Goal: Communication & Community: Answer question/provide support

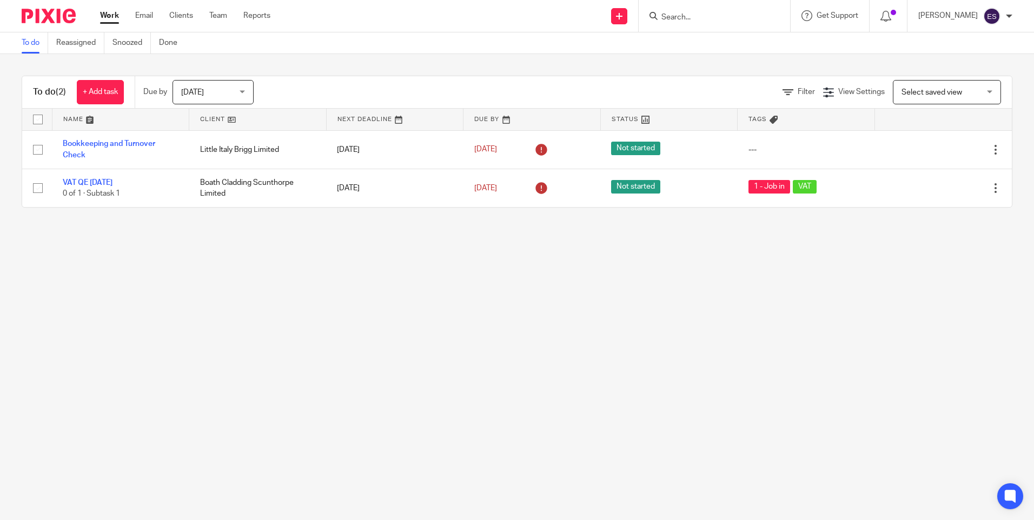
click at [682, 20] on input "Search" at bounding box center [708, 18] width 97 height 10
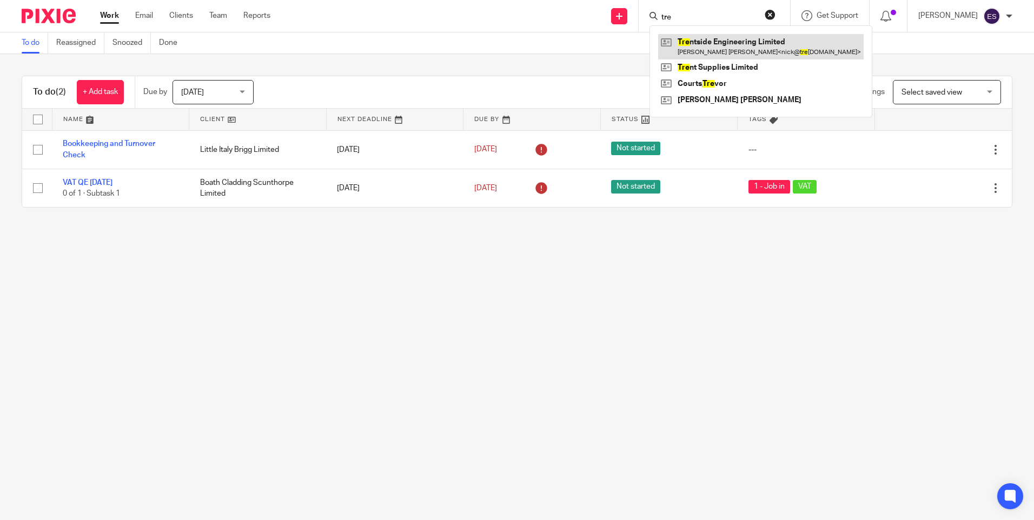
type input "tre"
click at [726, 43] on link at bounding box center [761, 46] width 206 height 25
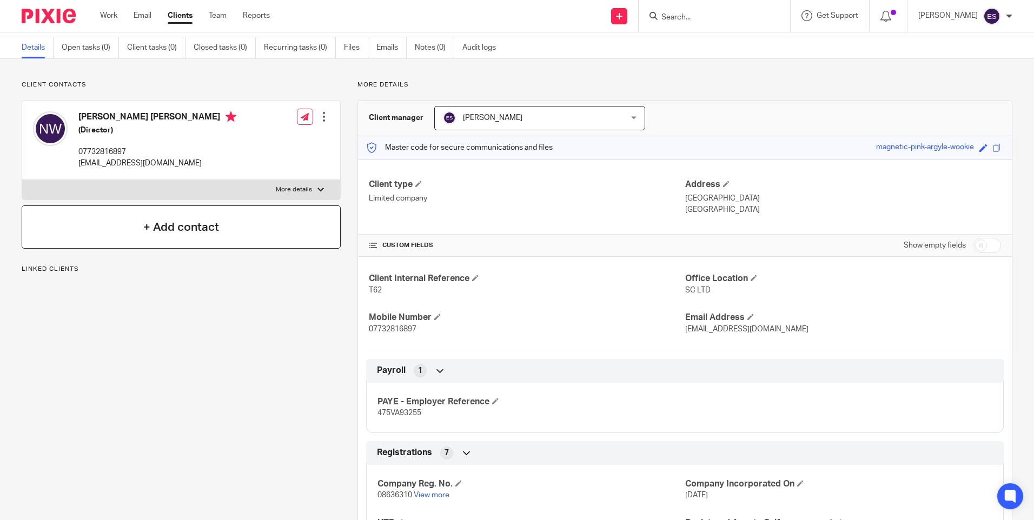
scroll to position [54, 0]
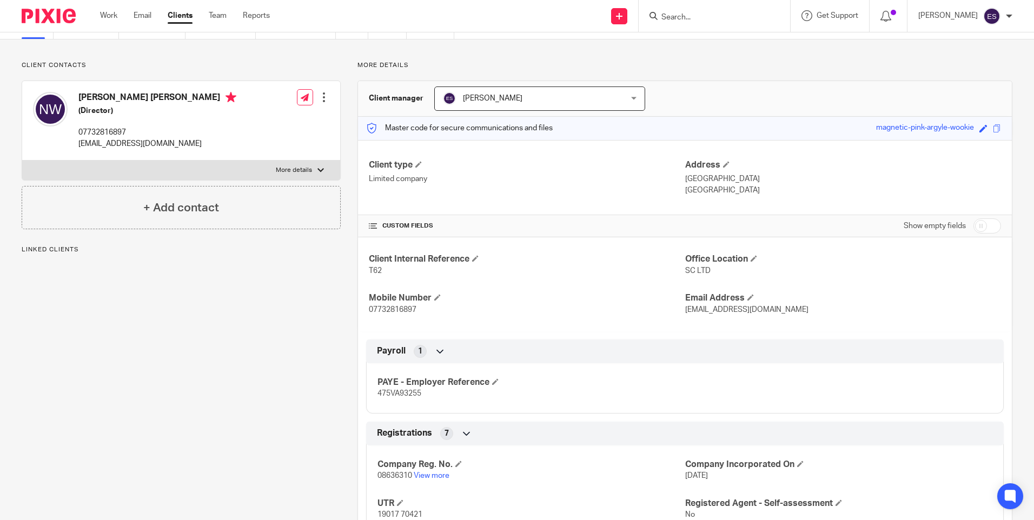
click at [299, 176] on label "More details" at bounding box center [181, 170] width 318 height 19
click at [22, 161] on input "More details" at bounding box center [22, 160] width 1 height 1
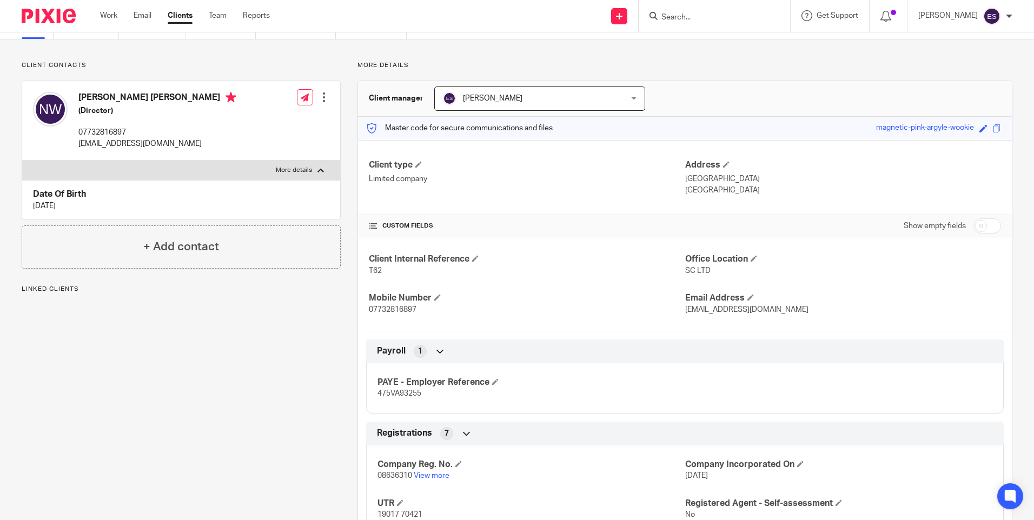
click at [314, 167] on label "More details" at bounding box center [181, 170] width 318 height 19
click at [22, 161] on input "More details" at bounding box center [22, 160] width 1 height 1
checkbox input "false"
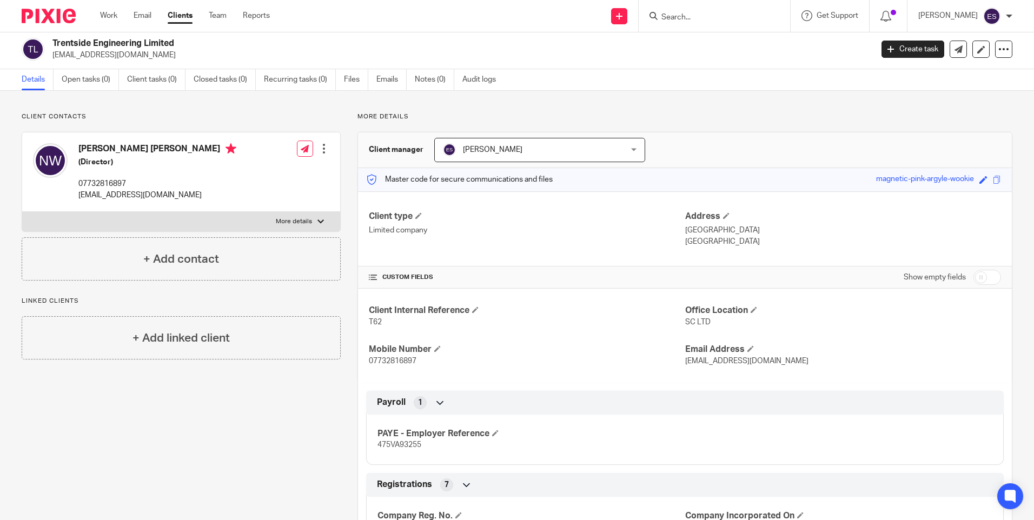
scroll to position [0, 0]
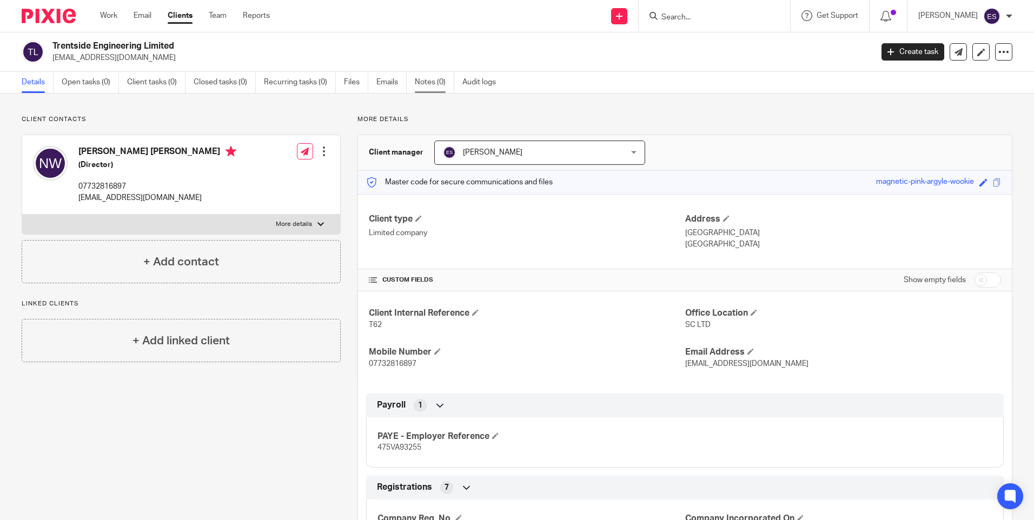
click at [426, 76] on link "Notes (0)" at bounding box center [434, 82] width 39 height 21
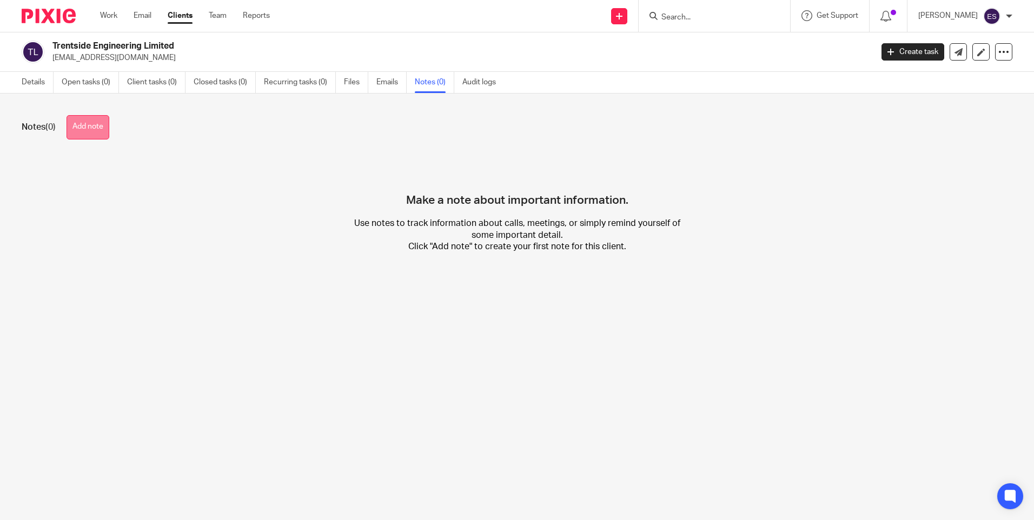
click at [106, 124] on button "Add note" at bounding box center [88, 127] width 43 height 24
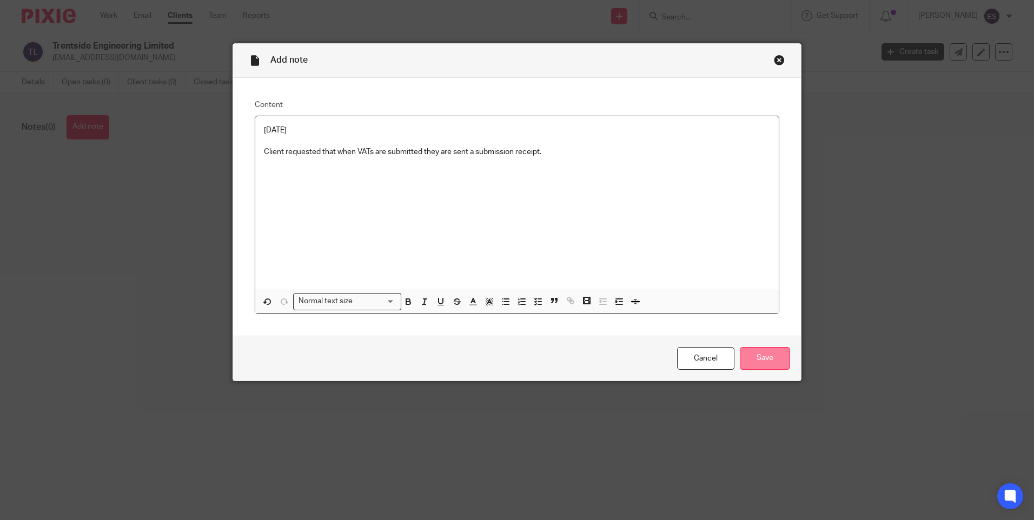
click at [750, 358] on input "Save" at bounding box center [765, 358] width 50 height 23
